Goal: Find contact information: Find contact information

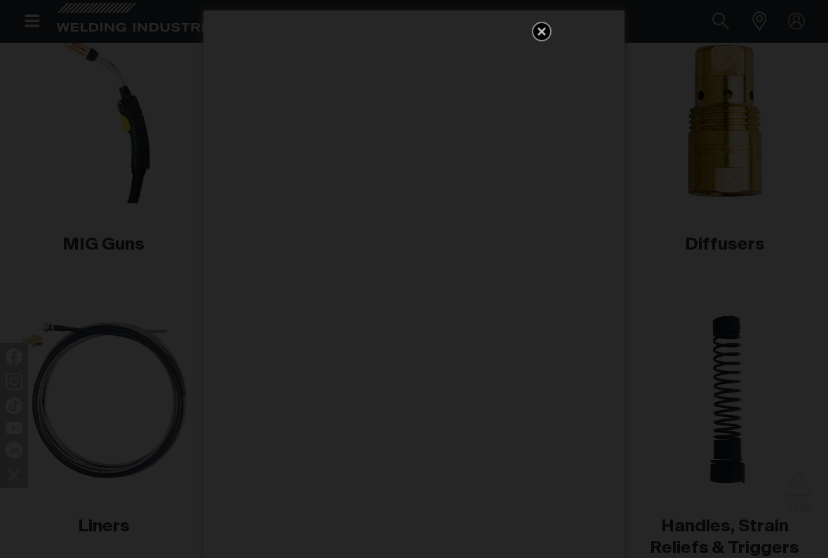
scroll to position [397, 0]
click at [645, 123] on div "Get 5 WIA Welding Guides Free!" at bounding box center [414, 279] width 828 height 558
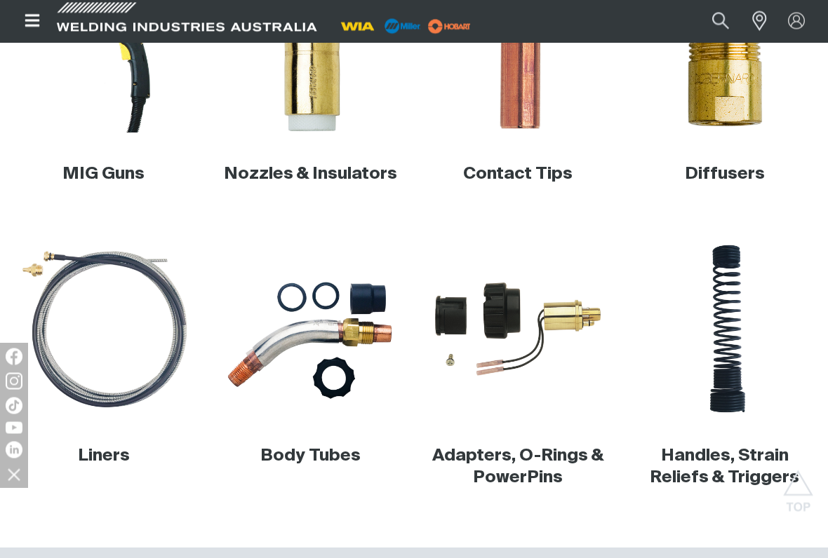
scroll to position [466, 0]
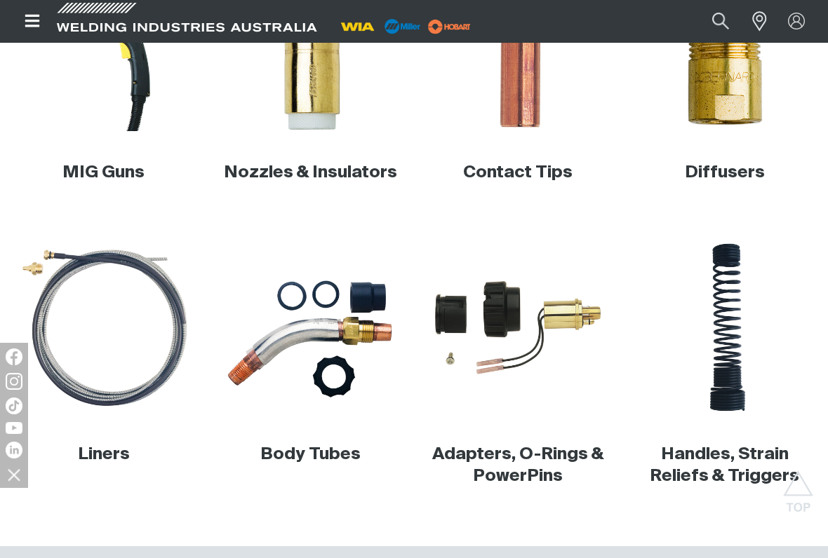
click at [527, 461] on link "Adapters, O-Rings & PowerPins" at bounding box center [517, 465] width 171 height 39
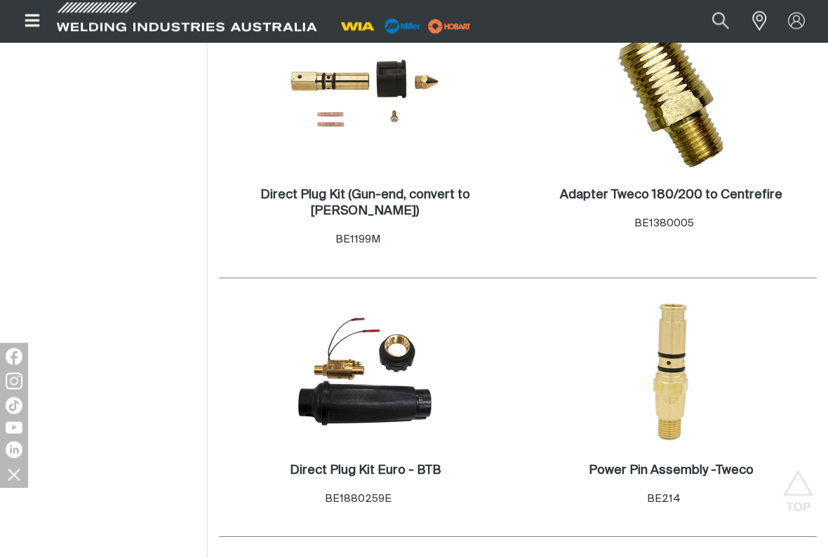
scroll to position [451, 0]
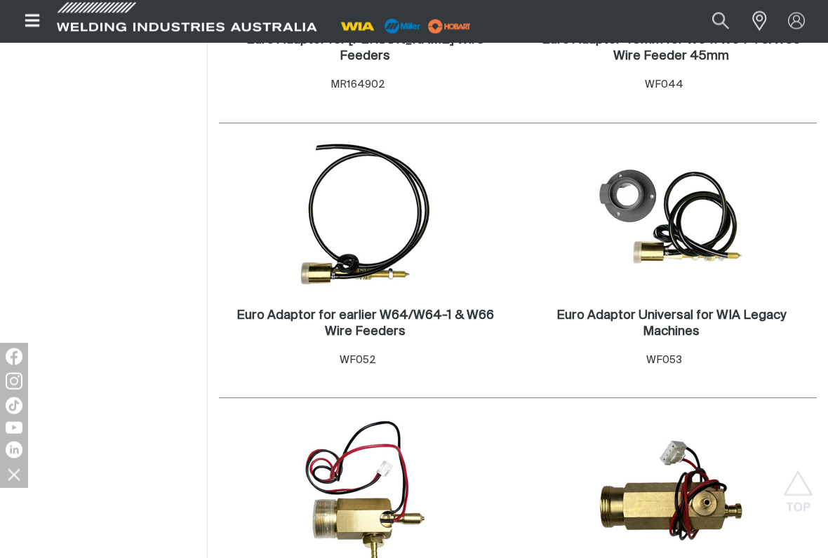
scroll to position [2192, 0]
click at [400, 309] on h2 "Euro Adaptor for earlier W64/W64-1 & W66 Wire Feeders ." at bounding box center [364, 323] width 257 height 29
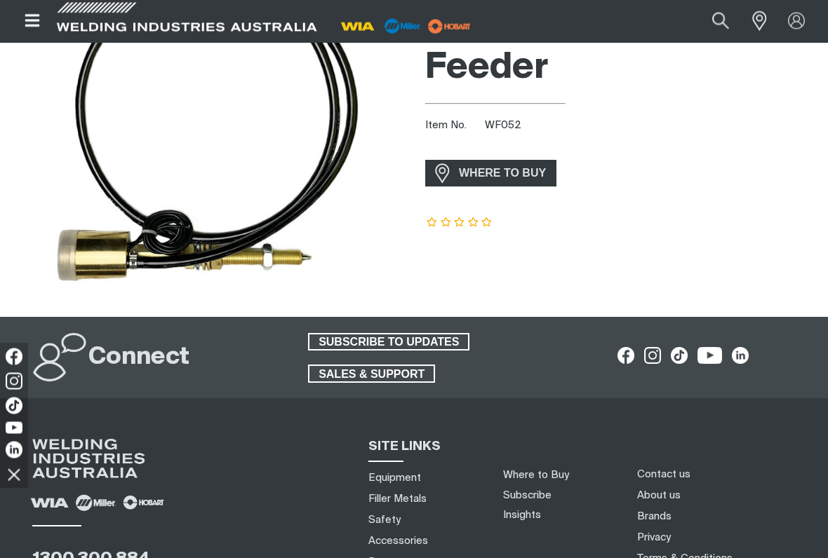
scroll to position [214, 0]
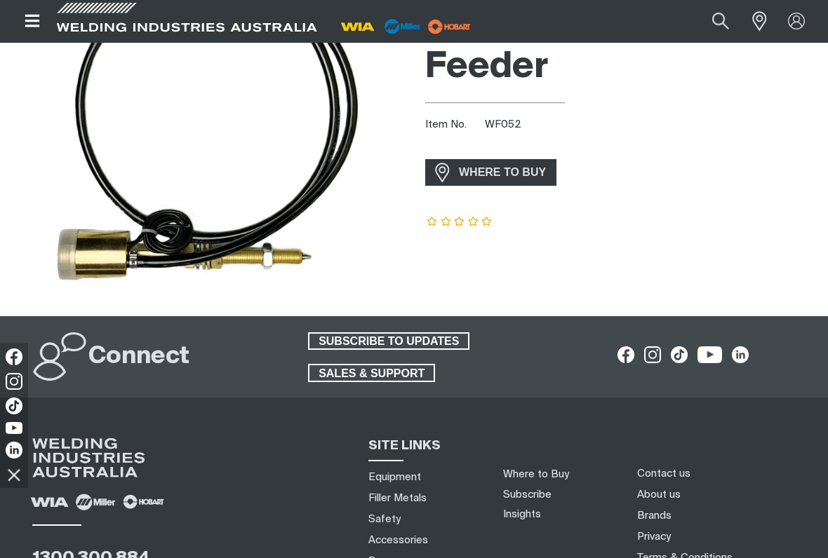
click at [497, 175] on span "WHERE TO BUY" at bounding box center [502, 172] width 105 height 22
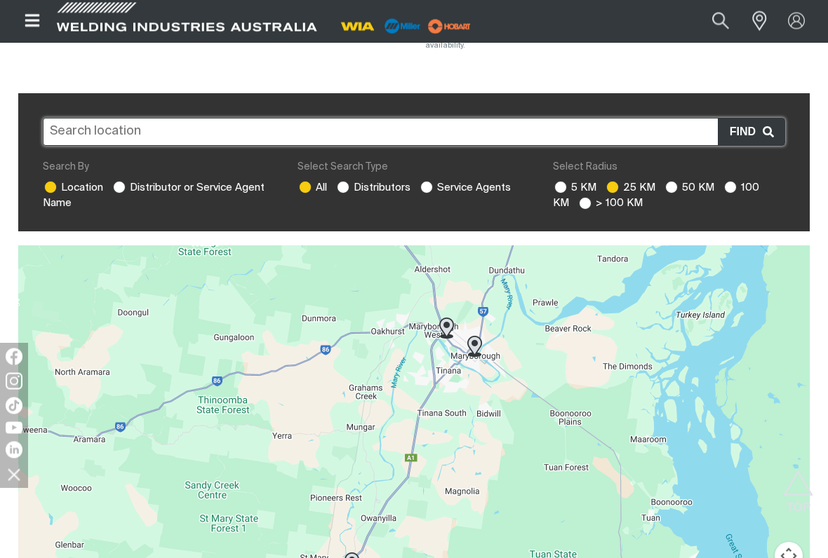
scroll to position [298, 0]
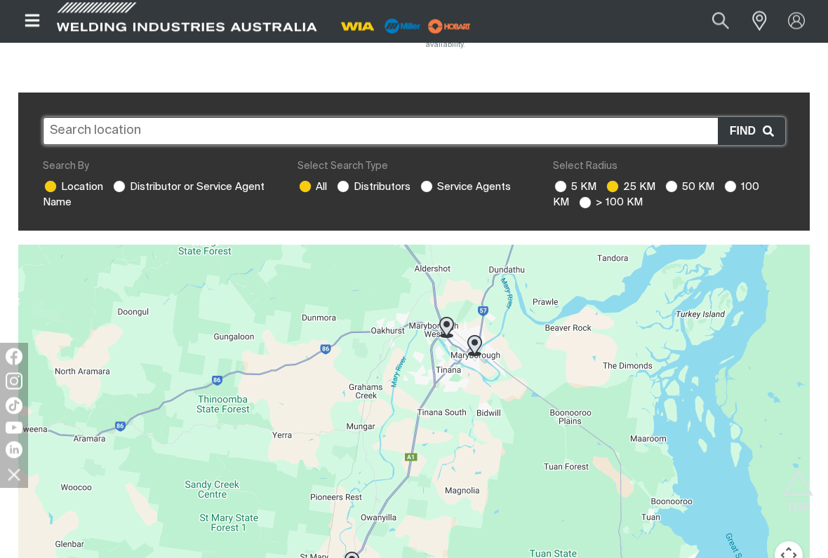
click at [563, 350] on div at bounding box center [413, 455] width 791 height 421
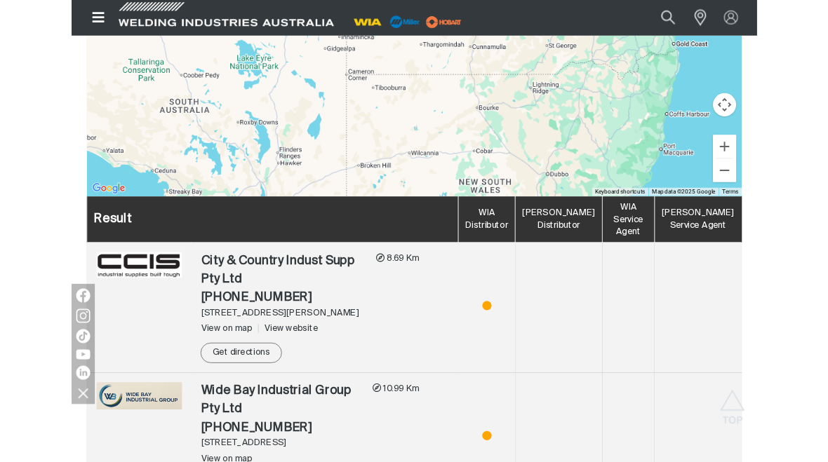
scroll to position [743, 0]
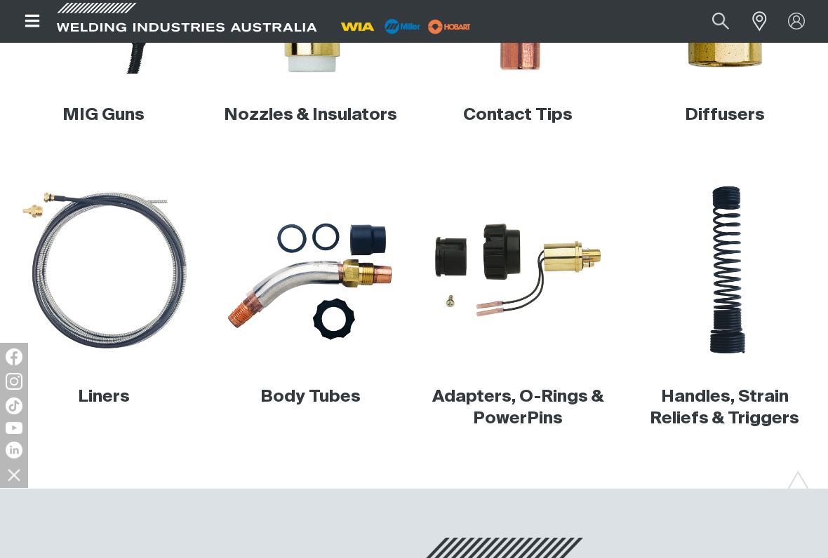
scroll to position [525, 0]
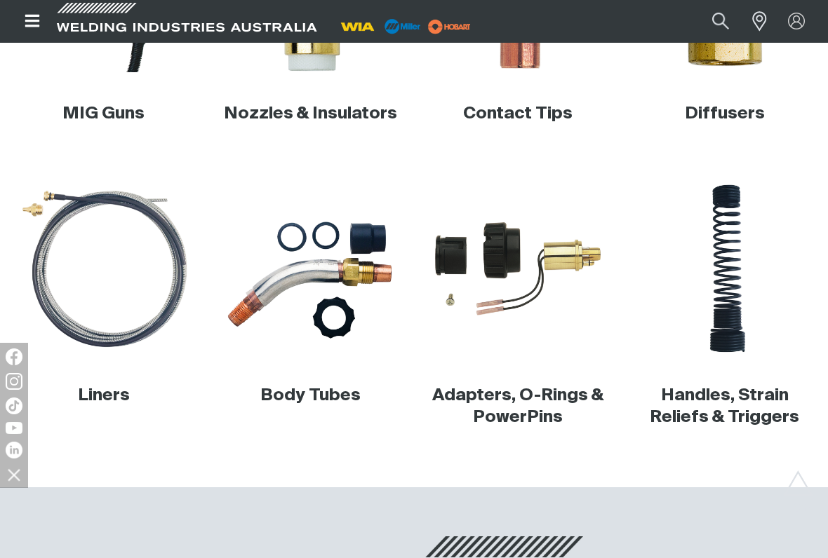
click at [537, 393] on link "Adapters, O-Rings & PowerPins" at bounding box center [517, 406] width 171 height 39
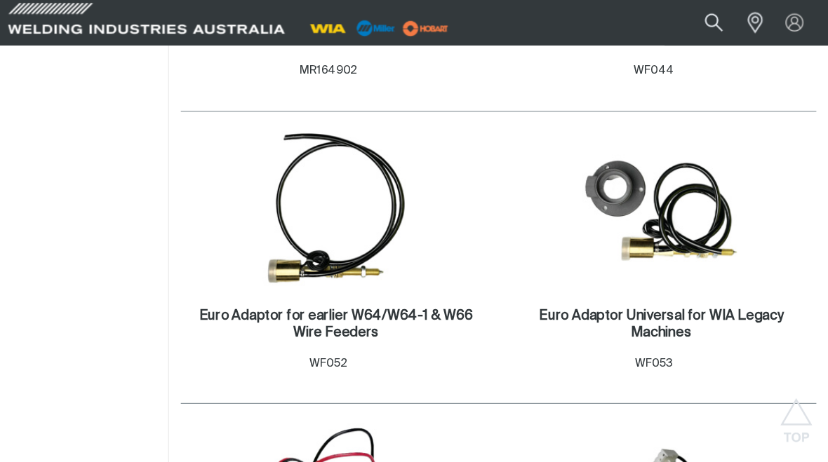
scroll to position [2209, 0]
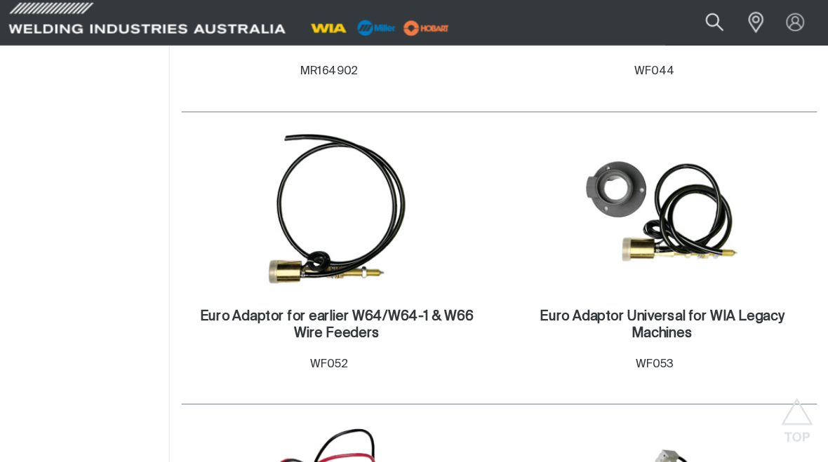
click at [358, 292] on h2 "Euro Adaptor for earlier W64/W64-1 & W66 Wire Feeders ." at bounding box center [364, 306] width 257 height 29
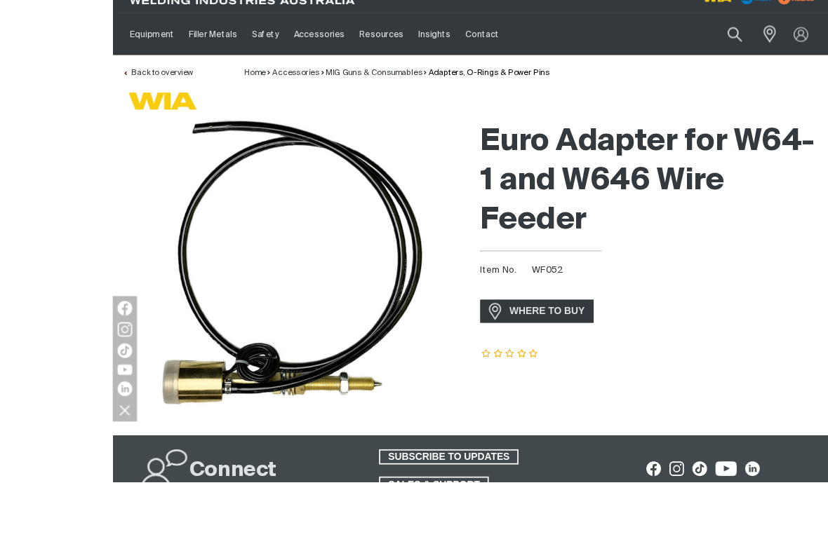
scroll to position [86, 0]
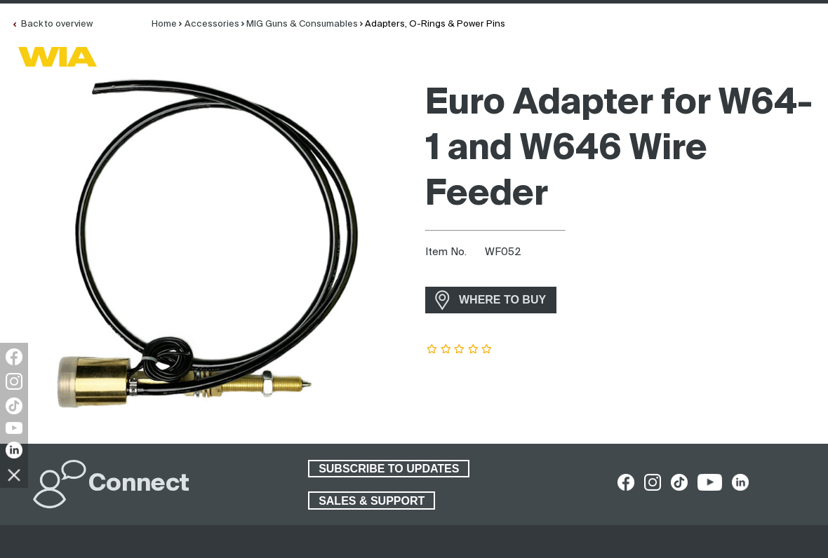
click at [65, 25] on link "Back to overview" at bounding box center [51, 24] width 81 height 9
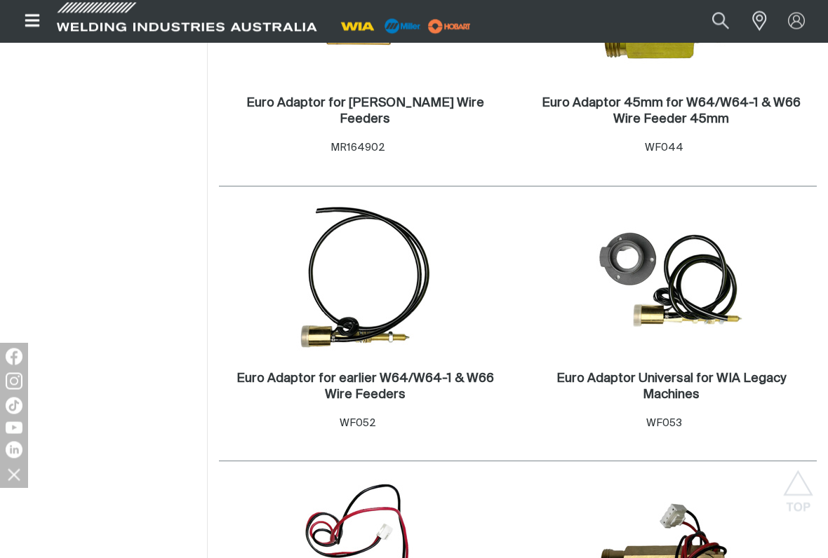
scroll to position [2129, 0]
click at [696, 284] on img at bounding box center [670, 280] width 149 height 150
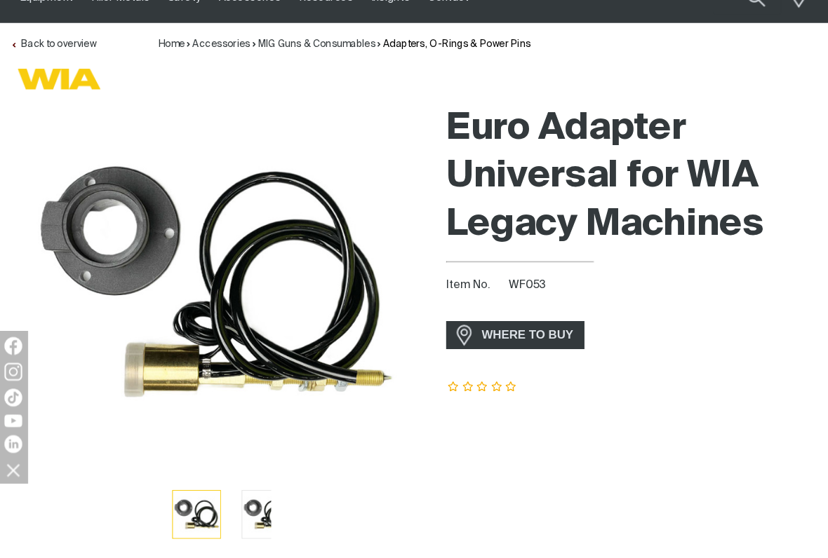
scroll to position [41, 0]
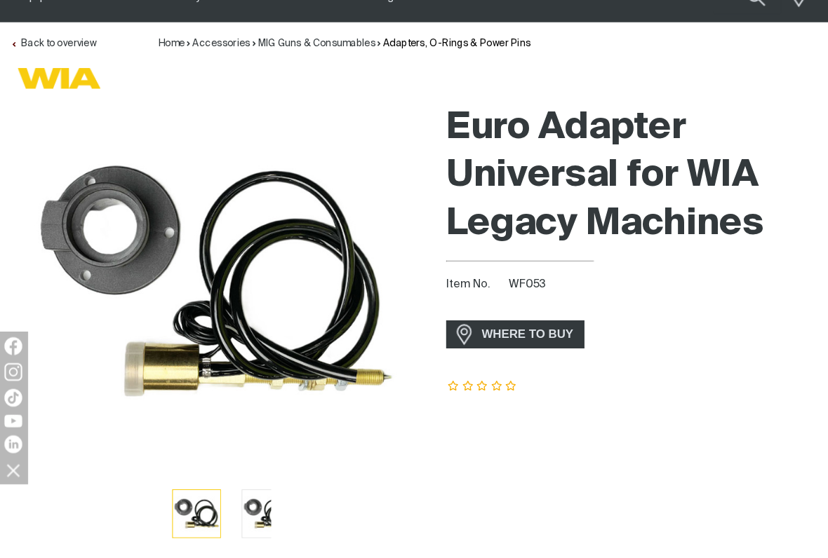
click at [506, 335] on span "WHERE TO BUY" at bounding box center [502, 346] width 105 height 22
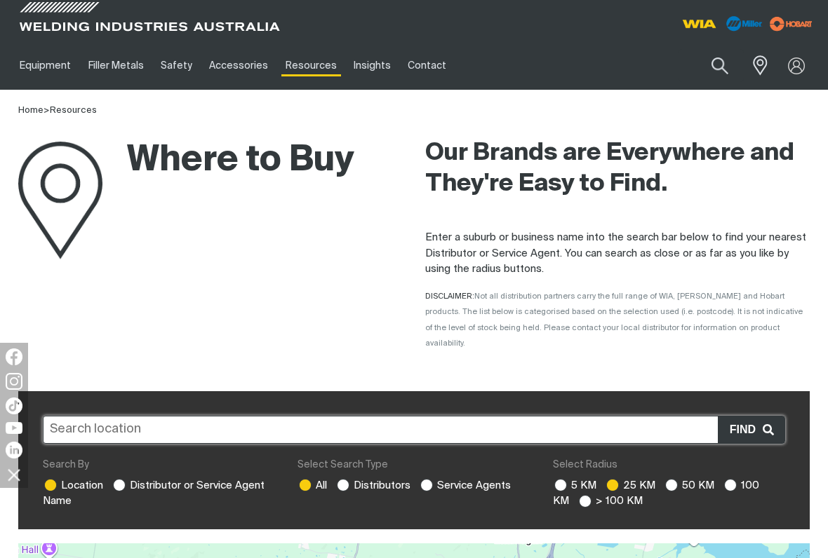
click at [373, 416] on input "text" at bounding box center [414, 430] width 742 height 28
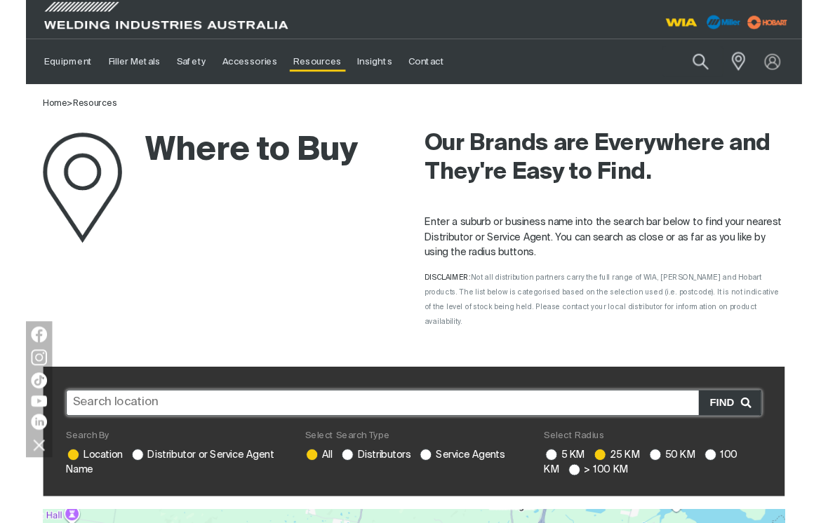
scroll to position [20, 0]
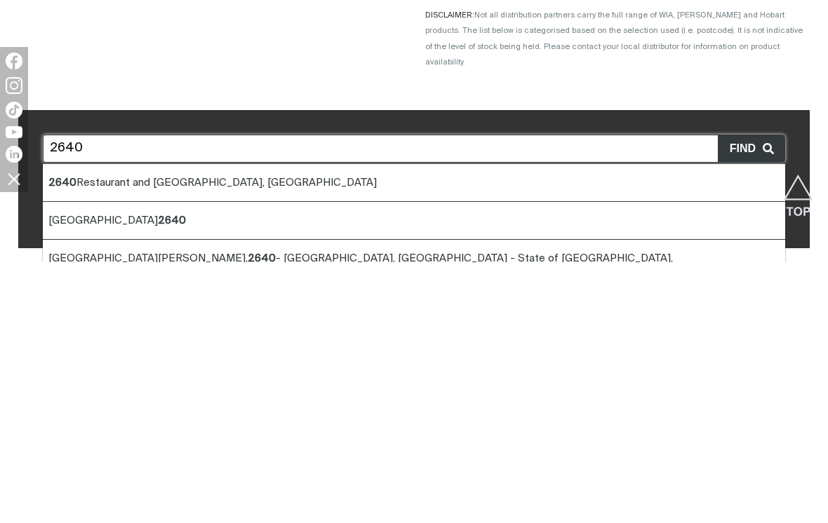
click at [169, 463] on li "[GEOGRAPHIC_DATA] 2640" at bounding box center [414, 482] width 742 height 38
type input "[GEOGRAPHIC_DATA] 2640"
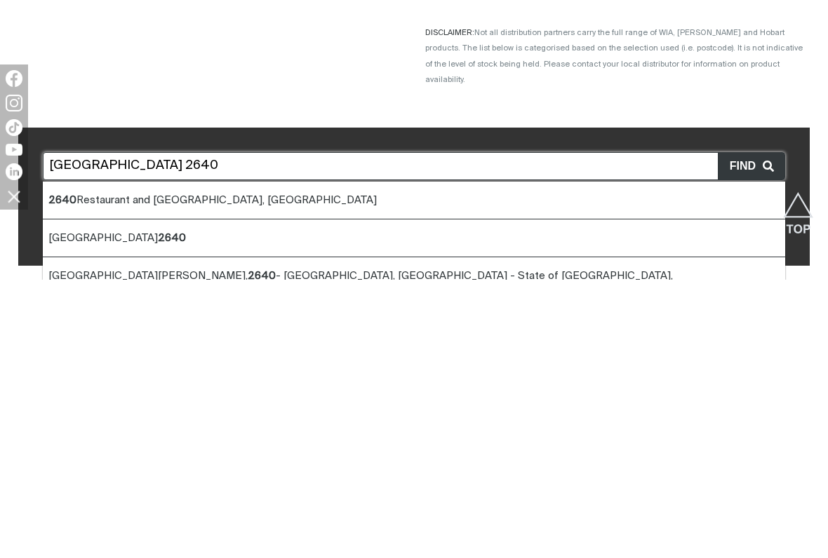
scroll to position [282, 0]
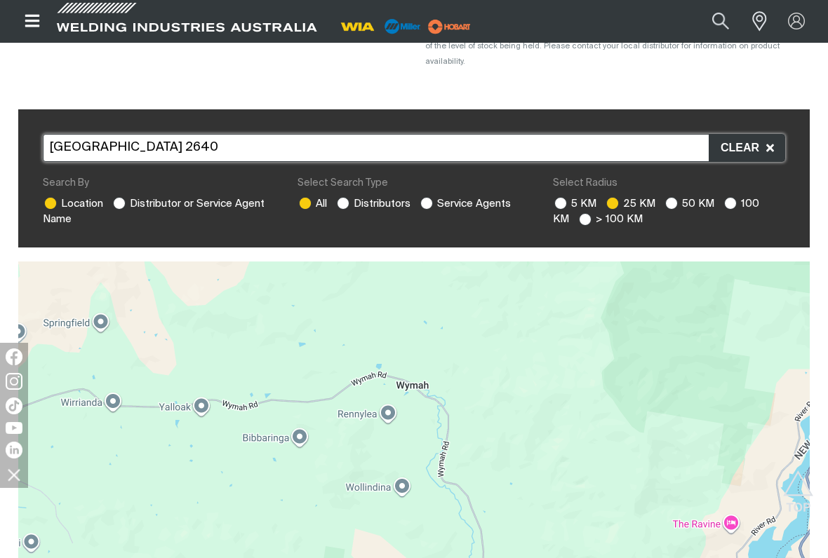
click at [118, 197] on ins at bounding box center [119, 203] width 13 height 13
click at [118, 197] on input "Distributor or Service Agent Name" at bounding box center [117, 201] width 9 height 9
radio input "true"
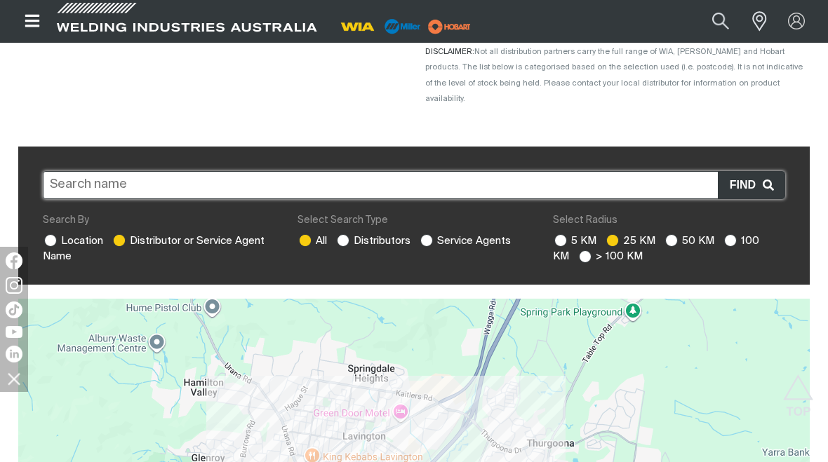
scroll to position [243, 0]
